Goal: Check status

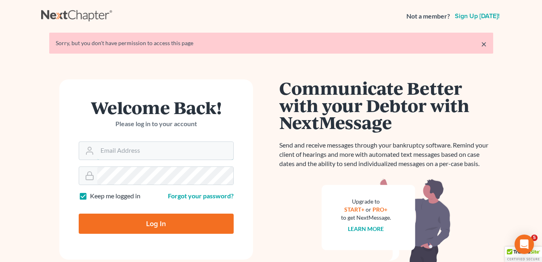
type input "[EMAIL_ADDRESS][DOMAIN_NAME]"
click at [157, 223] on input "Log In" at bounding box center [156, 224] width 155 height 20
type input "Thinking..."
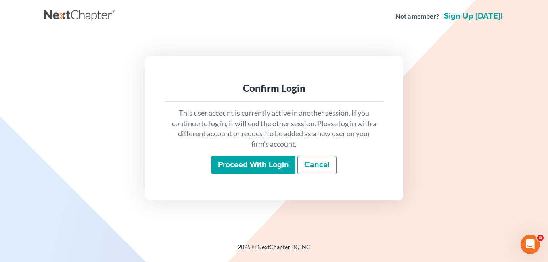
click at [245, 165] on input "Proceed with login" at bounding box center [253, 165] width 84 height 19
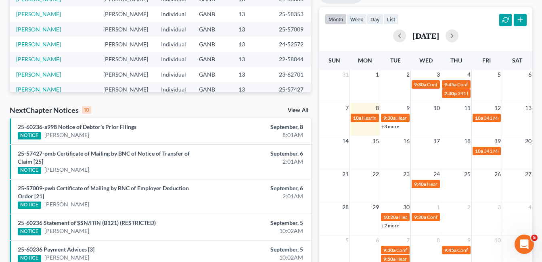
scroll to position [161, 0]
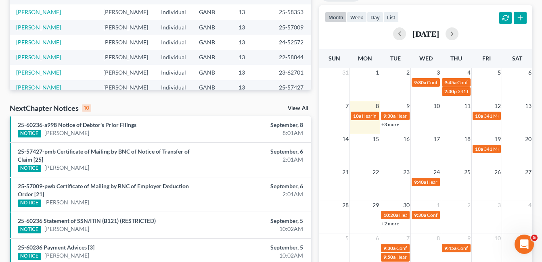
click at [394, 125] on link "+3 more" at bounding box center [390, 124] width 18 height 6
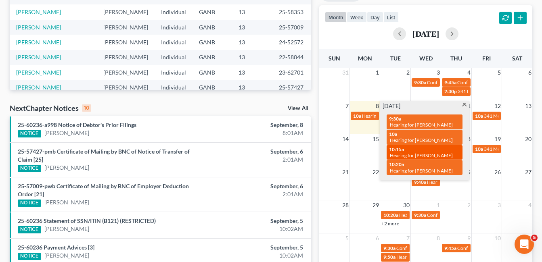
click at [432, 152] on span "Hearing for Kirsten Hill" at bounding box center [421, 155] width 63 height 6
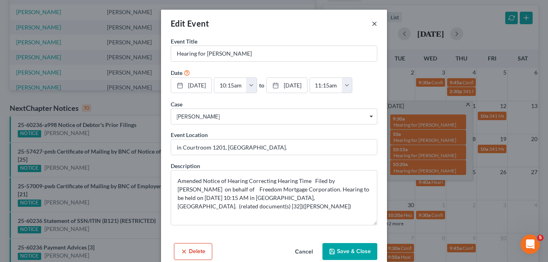
click at [372, 23] on button "×" at bounding box center [374, 24] width 6 height 10
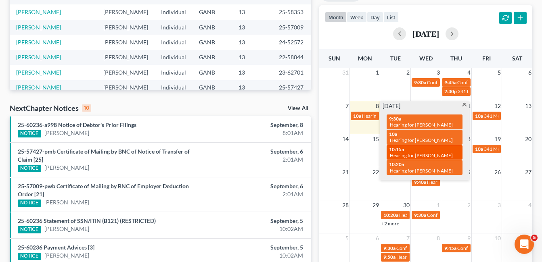
click at [434, 152] on span "Hearing for Kirsten Hill" at bounding box center [421, 155] width 63 height 6
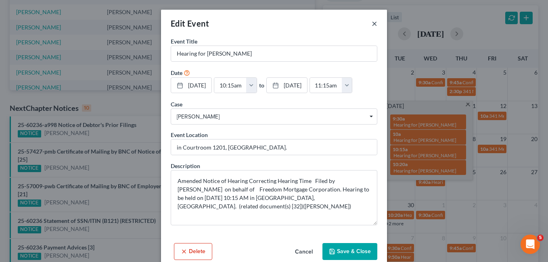
click at [371, 22] on button "×" at bounding box center [374, 24] width 6 height 10
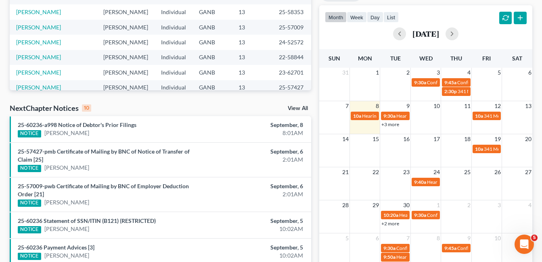
click at [233, 168] on div "September, 6 2:01AM" at bounding box center [258, 160] width 98 height 25
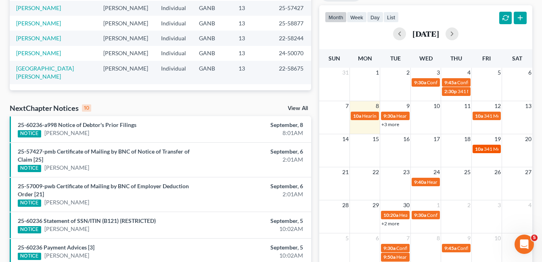
click at [484, 150] on span "341 Meeting for Catherine Truitt" at bounding box center [520, 149] width 73 height 6
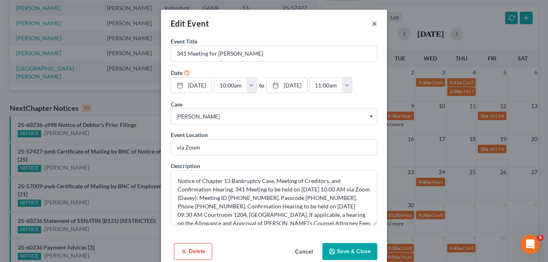
click at [373, 22] on button "×" at bounding box center [374, 24] width 6 height 10
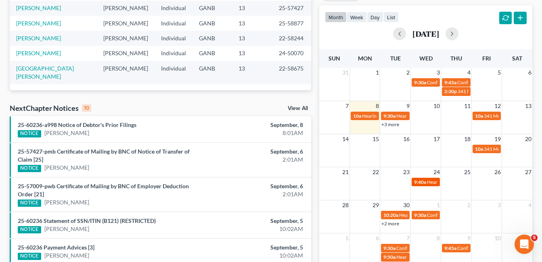
click at [430, 180] on span "Hearing for Taress Denham" at bounding box center [458, 182] width 63 height 6
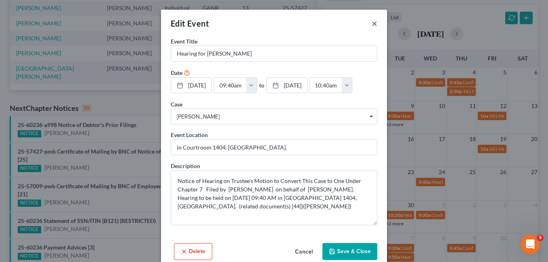
click at [371, 23] on button "×" at bounding box center [374, 24] width 6 height 10
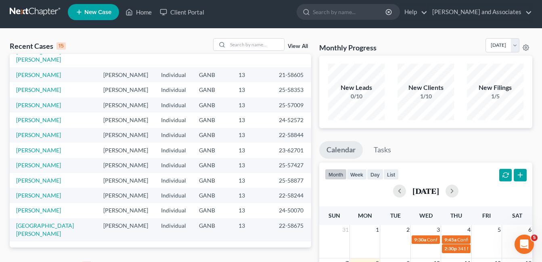
scroll to position [0, 0]
